Goal: Transaction & Acquisition: Book appointment/travel/reservation

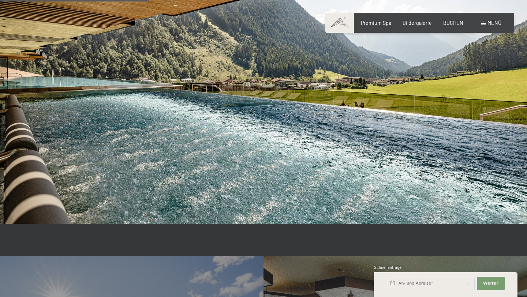
scroll to position [1303, 0]
click at [454, 25] on div "BUCHEN" at bounding box center [453, 21] width 20 height 7
click at [455, 21] on span "BUCHEN" at bounding box center [453, 22] width 20 height 6
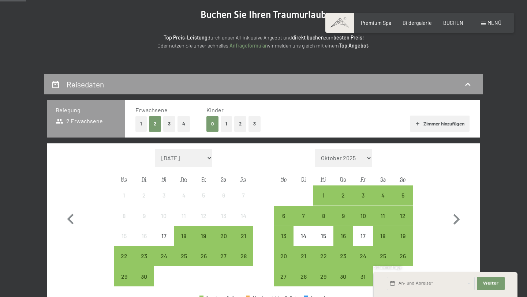
scroll to position [190, 0]
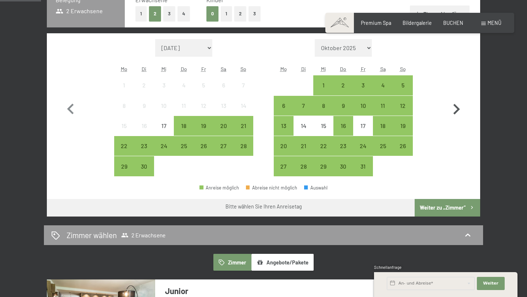
click at [460, 109] on icon "button" at bounding box center [456, 109] width 21 height 21
select select "[DATE]"
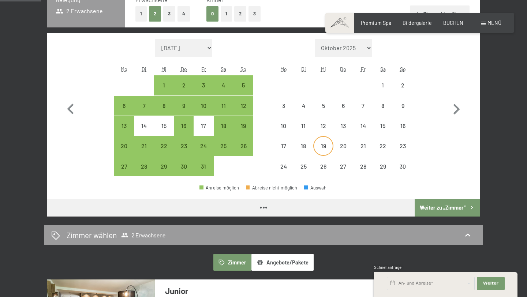
select select "[DATE]"
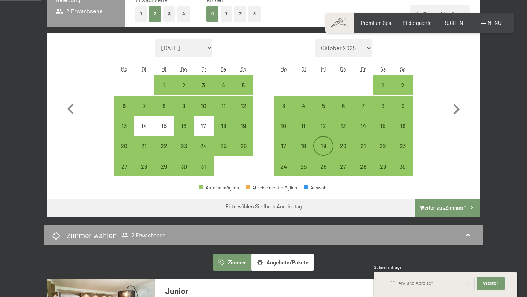
click at [321, 145] on div "19" at bounding box center [323, 152] width 18 height 18
select select "[DATE]"
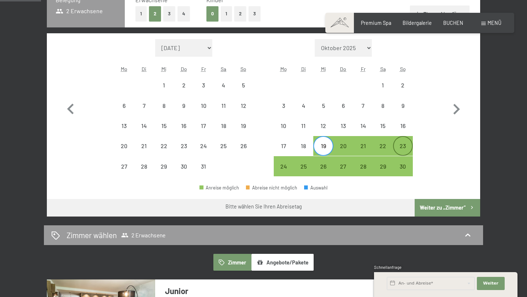
click at [407, 145] on div "23" at bounding box center [403, 152] width 18 height 18
select select "[DATE]"
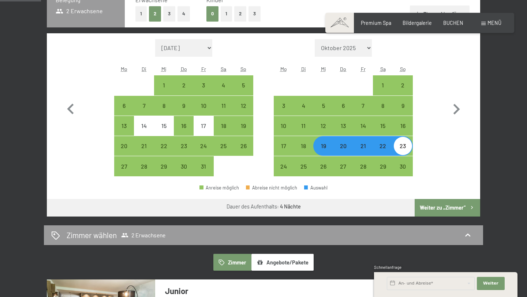
click at [462, 205] on button "Weiter zu „Zimmer“" at bounding box center [447, 208] width 65 height 18
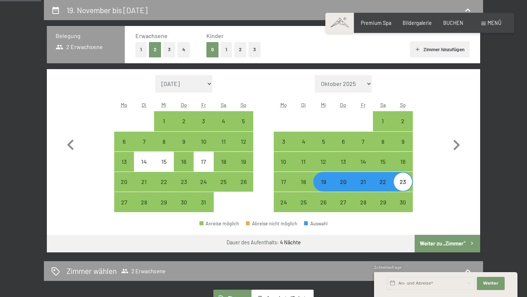
select select "[DATE]"
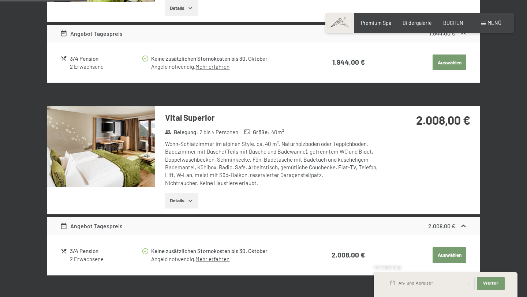
scroll to position [317, 0]
